Goal: Book appointment/travel/reservation

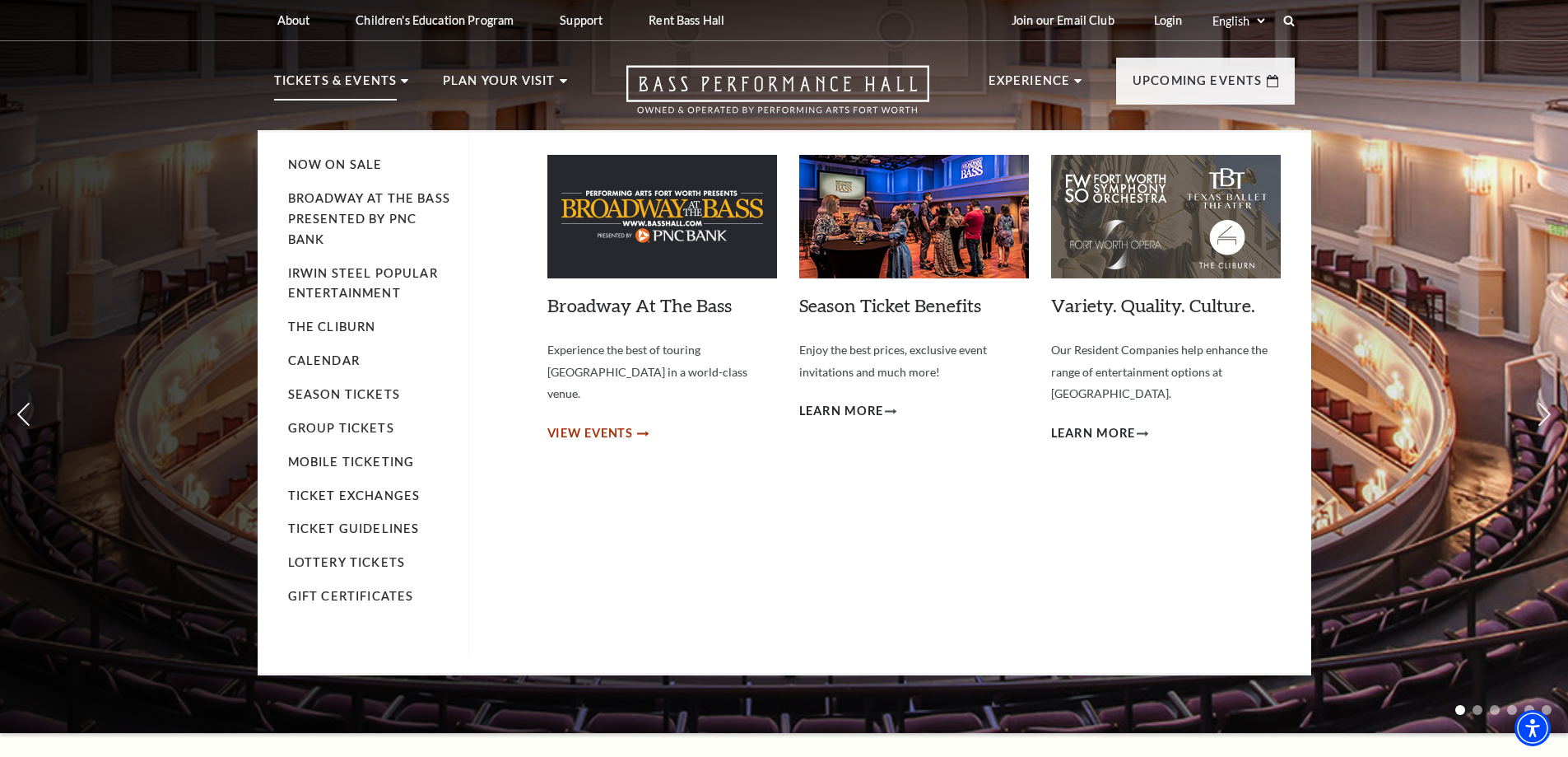
click at [617, 423] on span "View Events" at bounding box center [590, 433] width 87 height 20
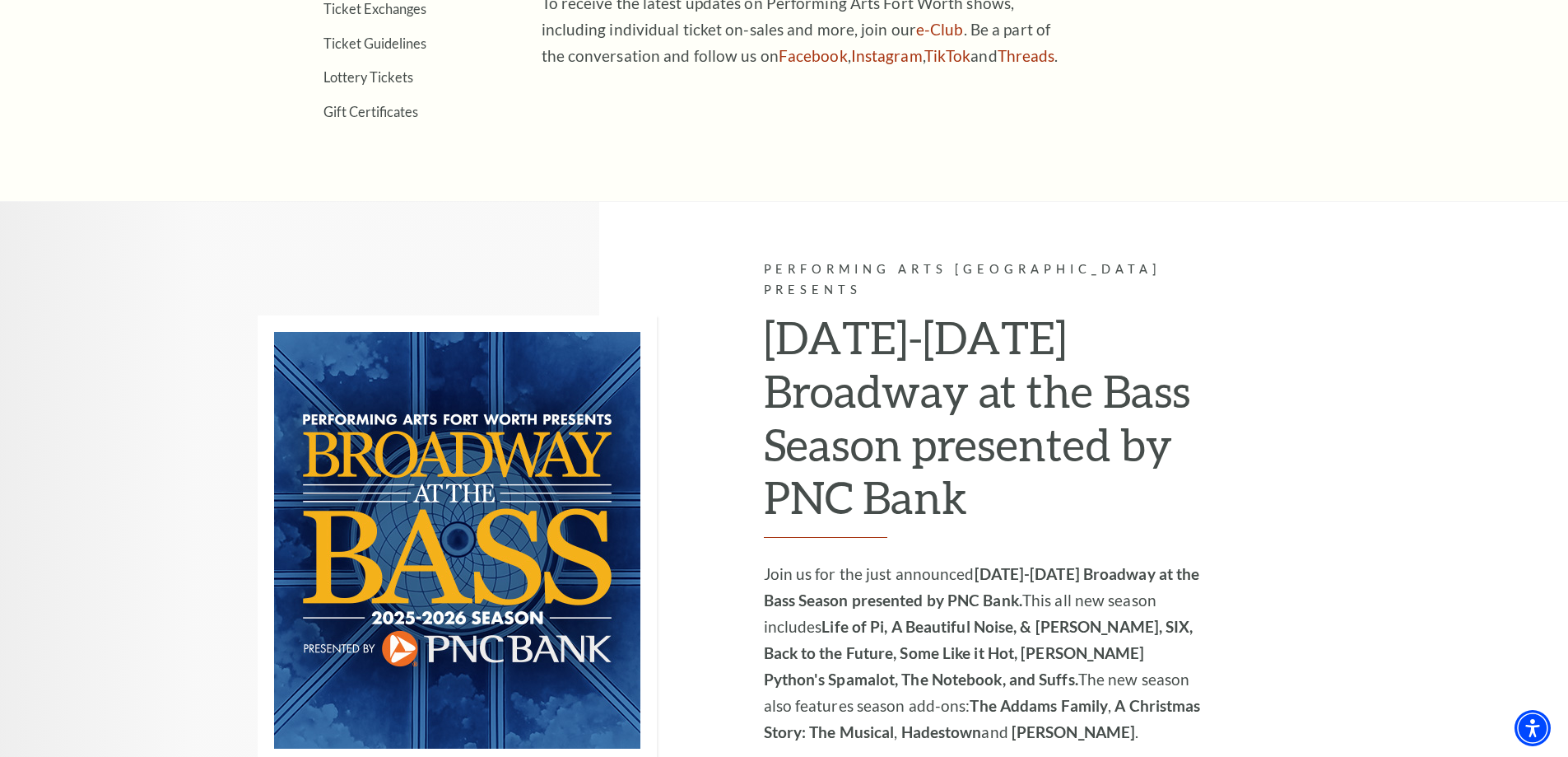
scroll to position [988, 0]
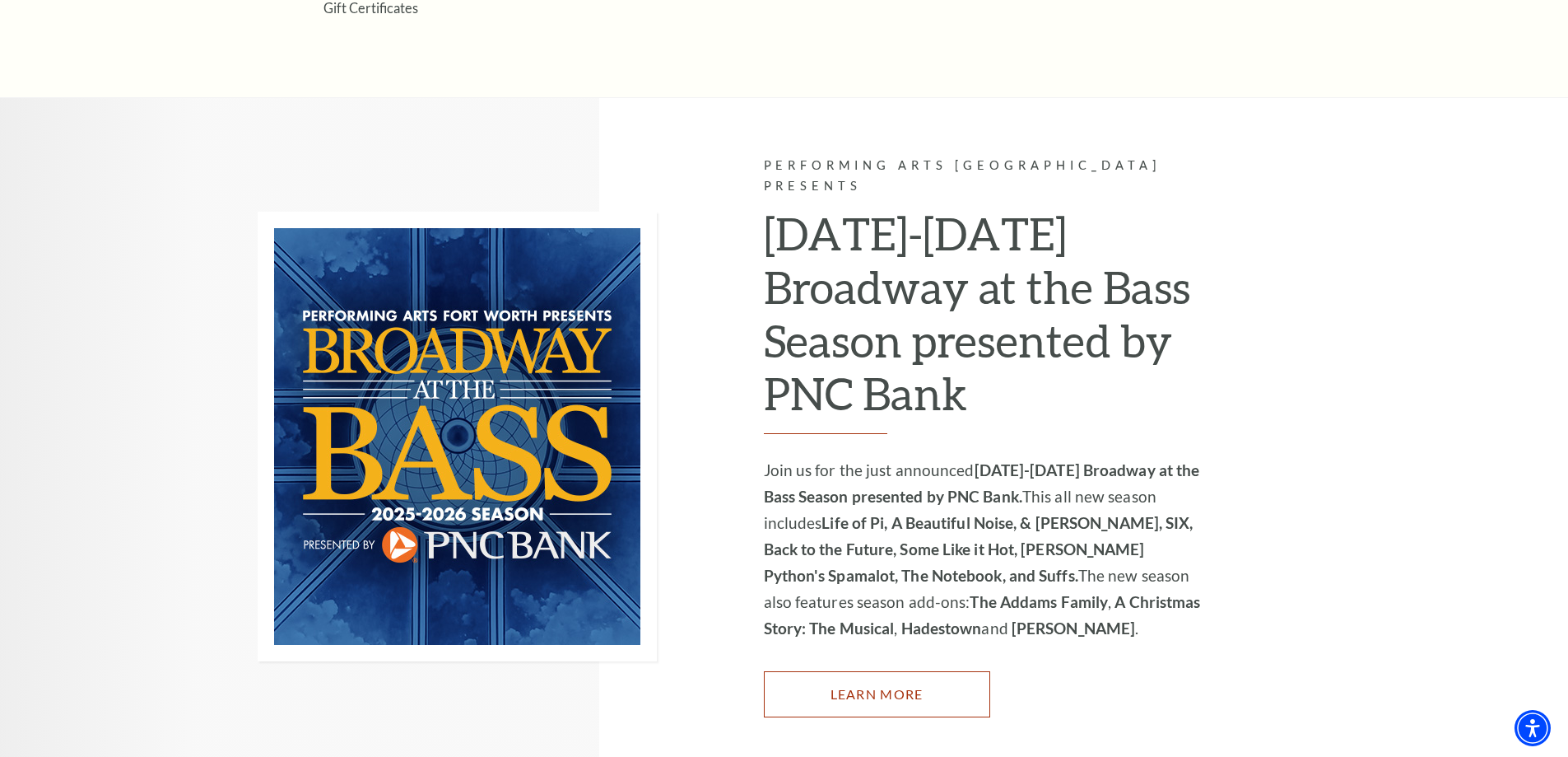
click at [902, 671] on link "Learn More" at bounding box center [877, 694] width 226 height 46
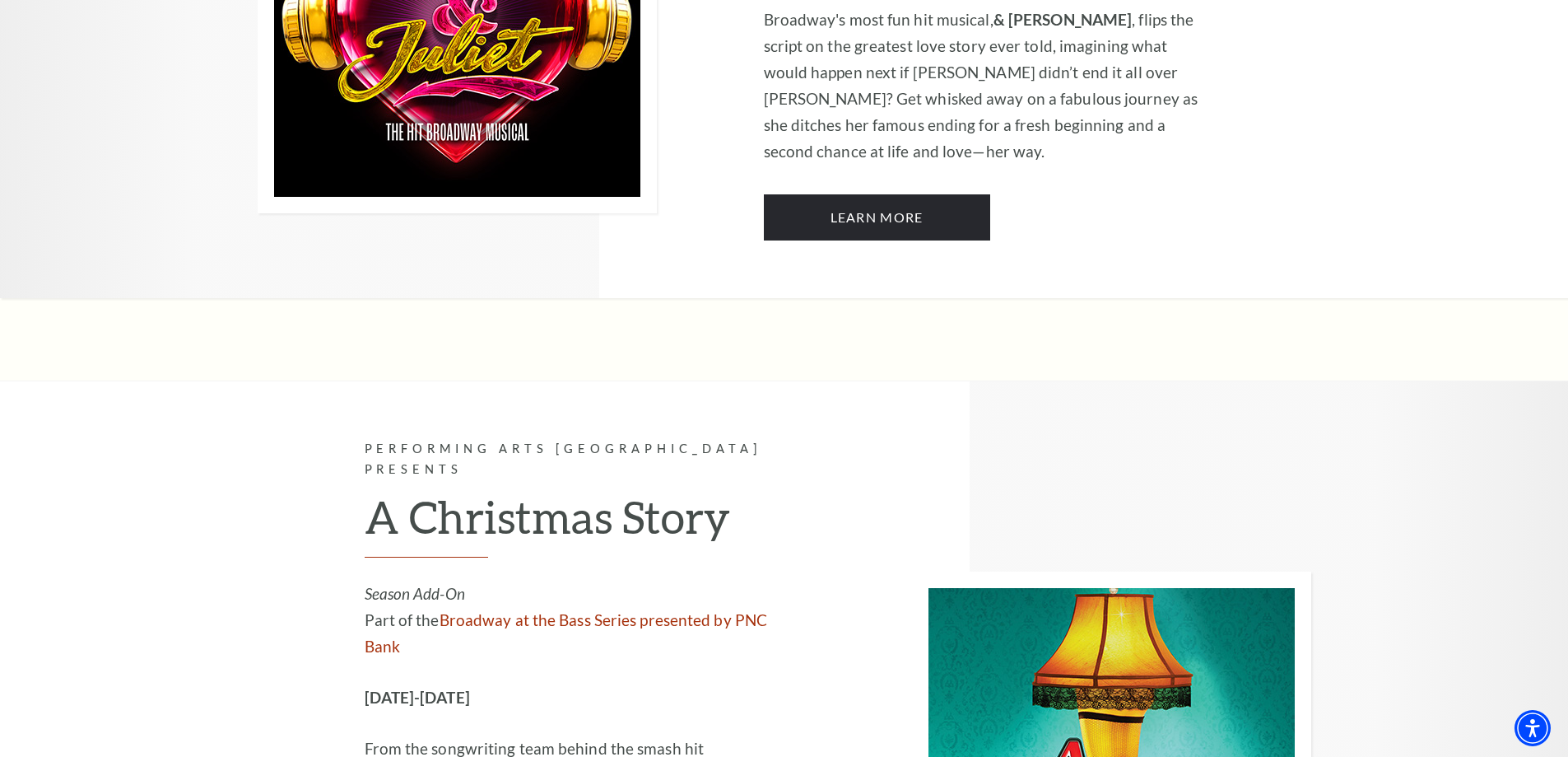
scroll to position [5270, 0]
